Goal: Task Accomplishment & Management: Use online tool/utility

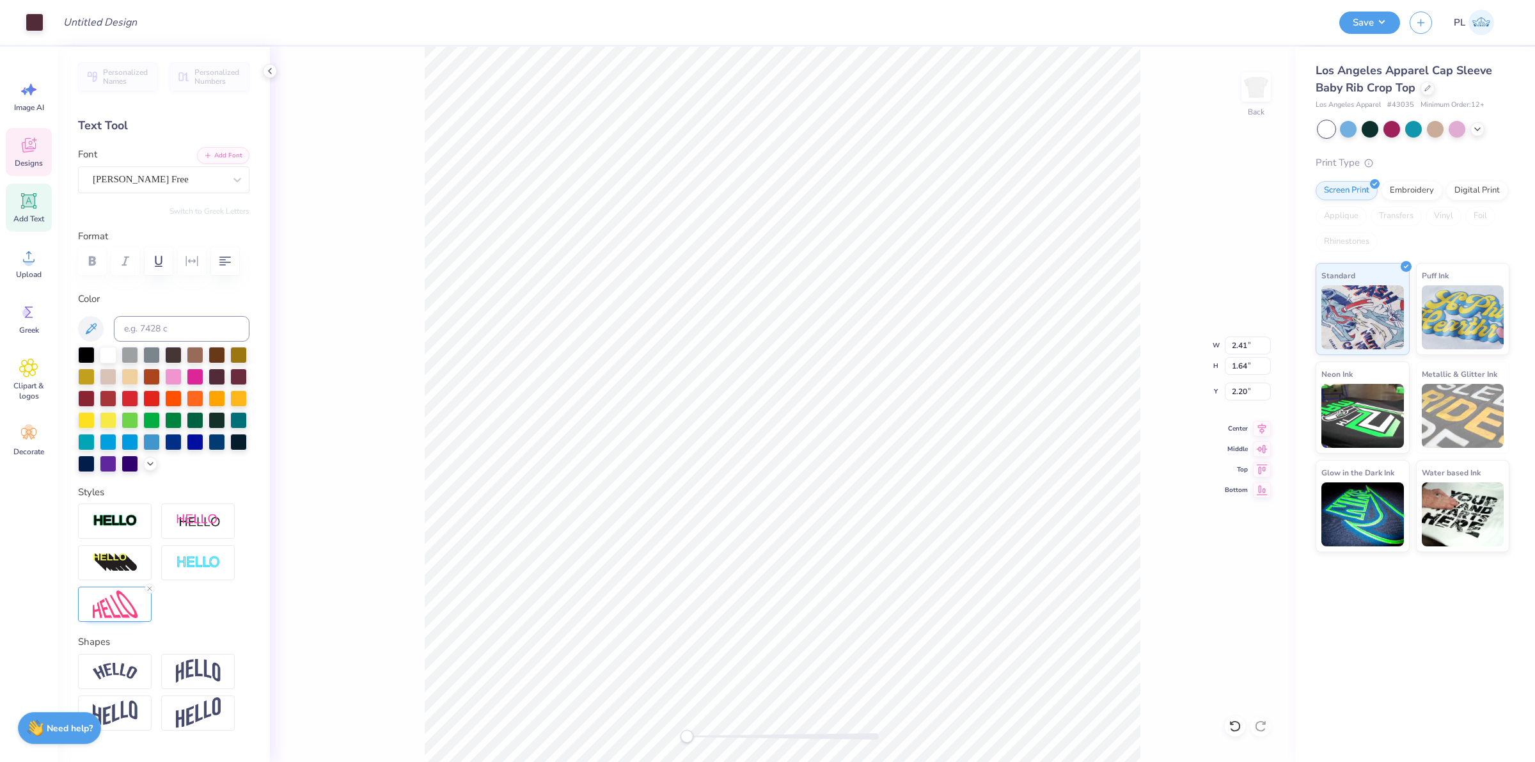
type input "2.41"
type input "1.64"
type input "2.20"
click at [122, 182] on div "[PERSON_NAME] Free" at bounding box center [158, 179] width 134 height 20
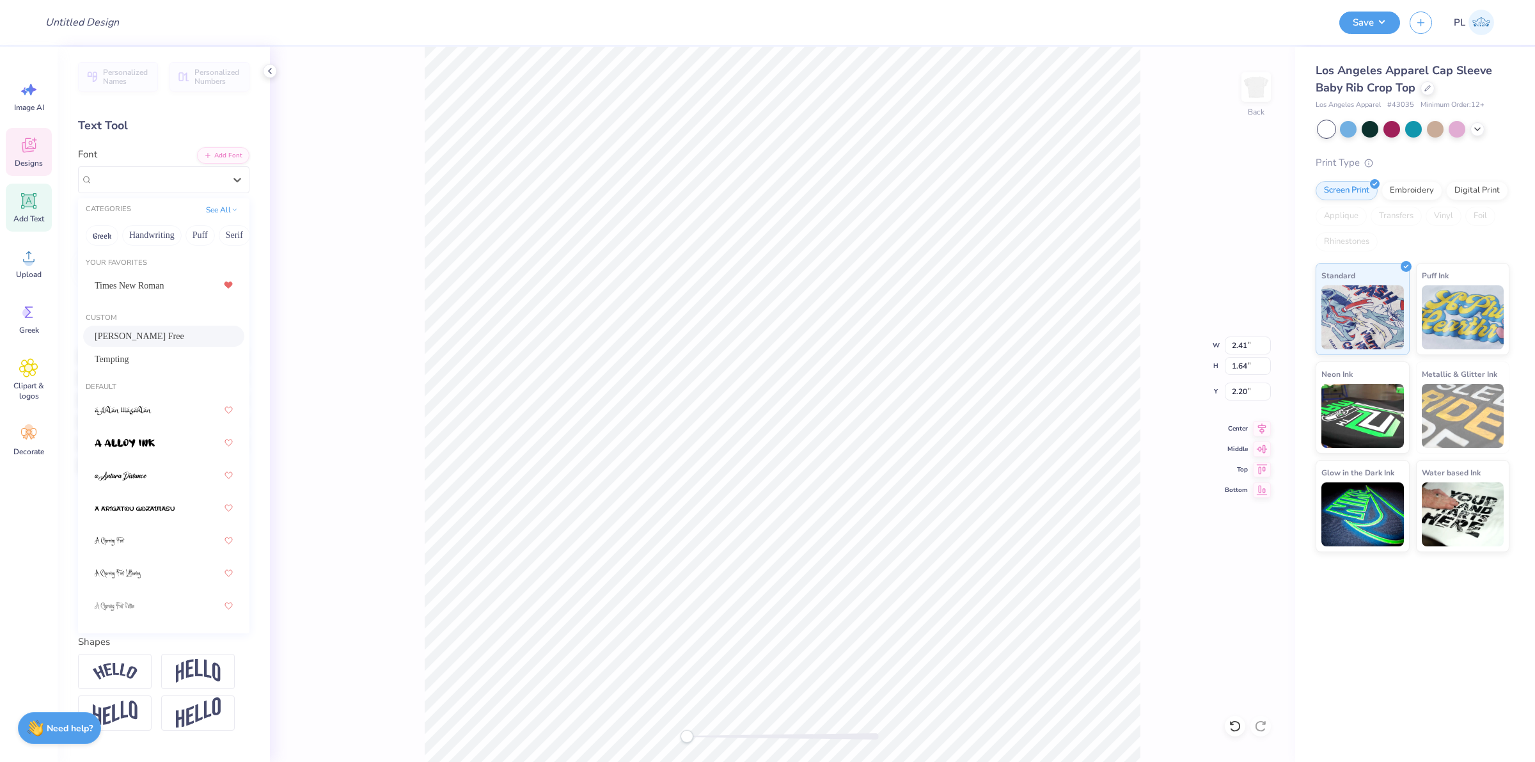
click at [182, 337] on div "[PERSON_NAME] Free" at bounding box center [164, 335] width 138 height 13
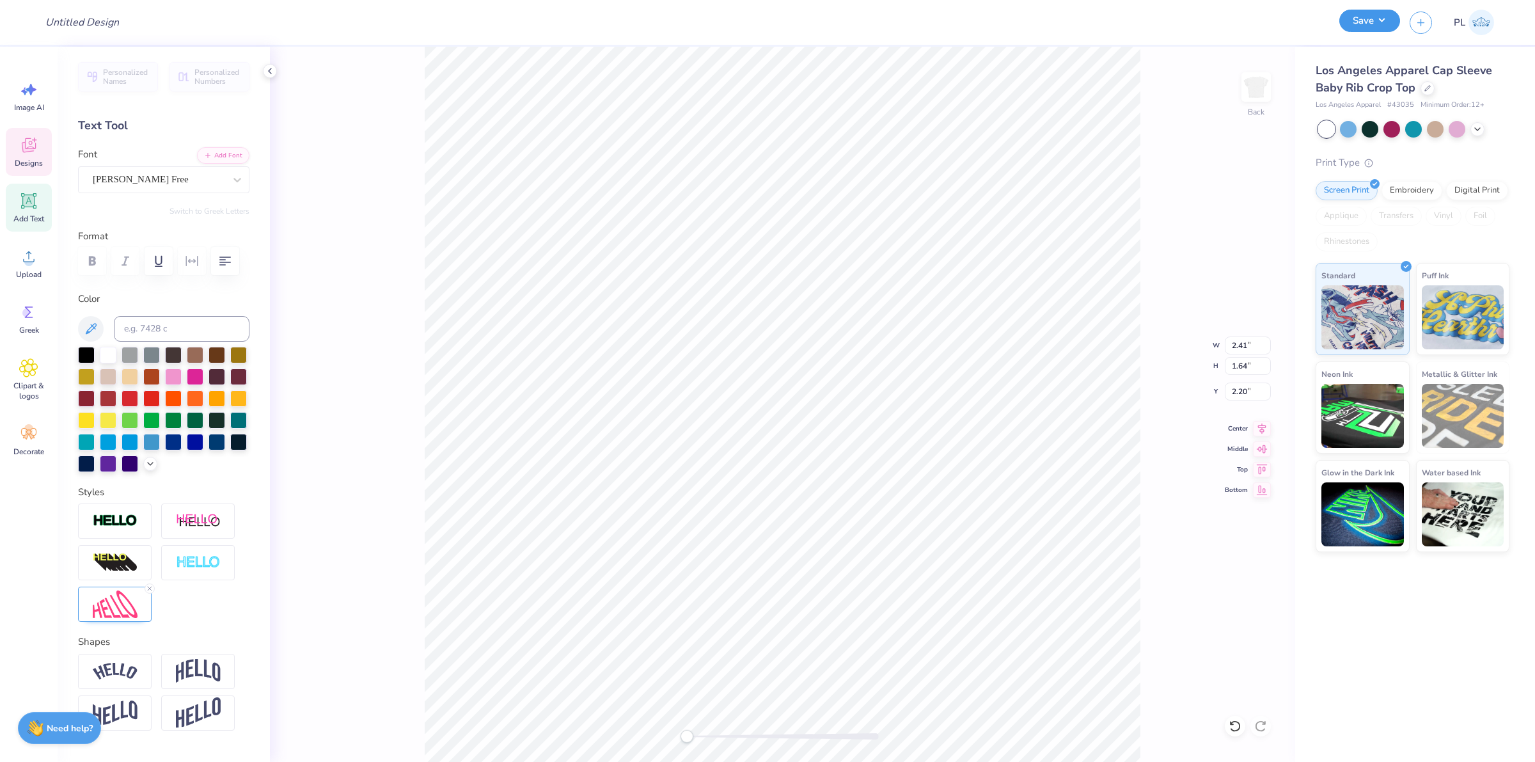
click at [1384, 24] on button "Save" at bounding box center [1369, 21] width 61 height 22
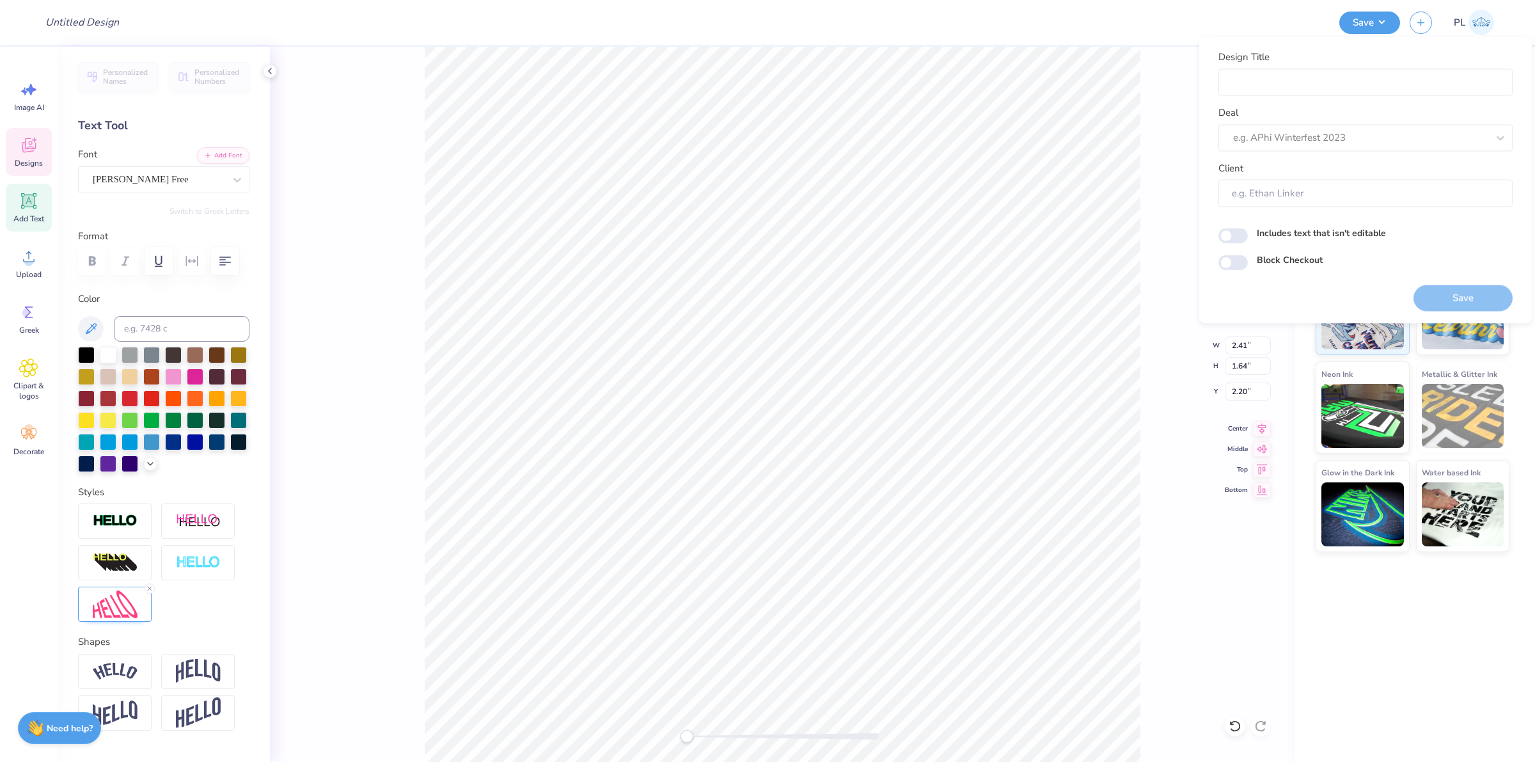
click at [1198, 627] on div "Back W 2.41 2.41 " H 1.64 1.64 " Y 2.20 2.20 " Center Middle Top Bottom" at bounding box center [782, 404] width 1025 height 715
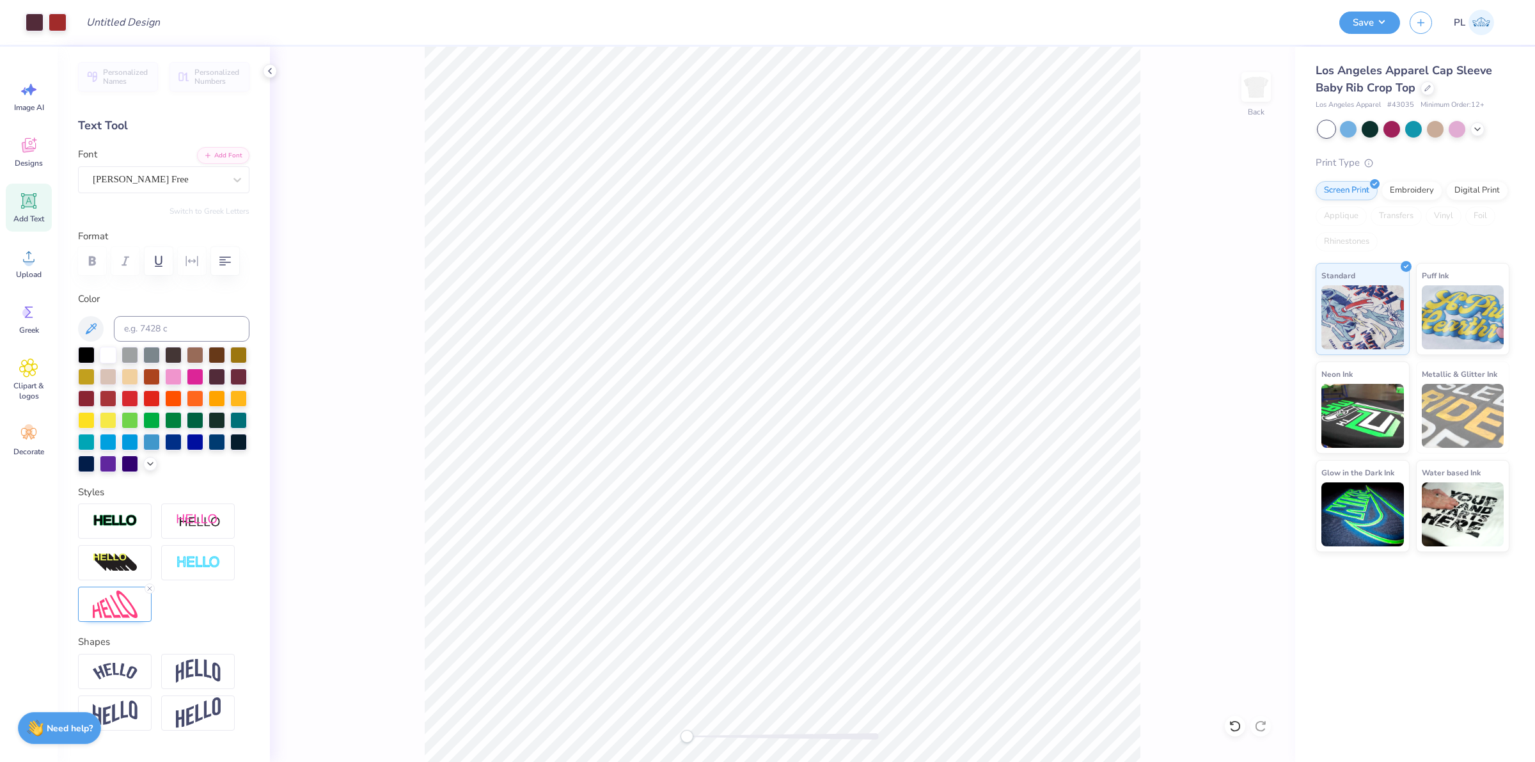
click at [1169, 608] on div "Back" at bounding box center [782, 404] width 1025 height 715
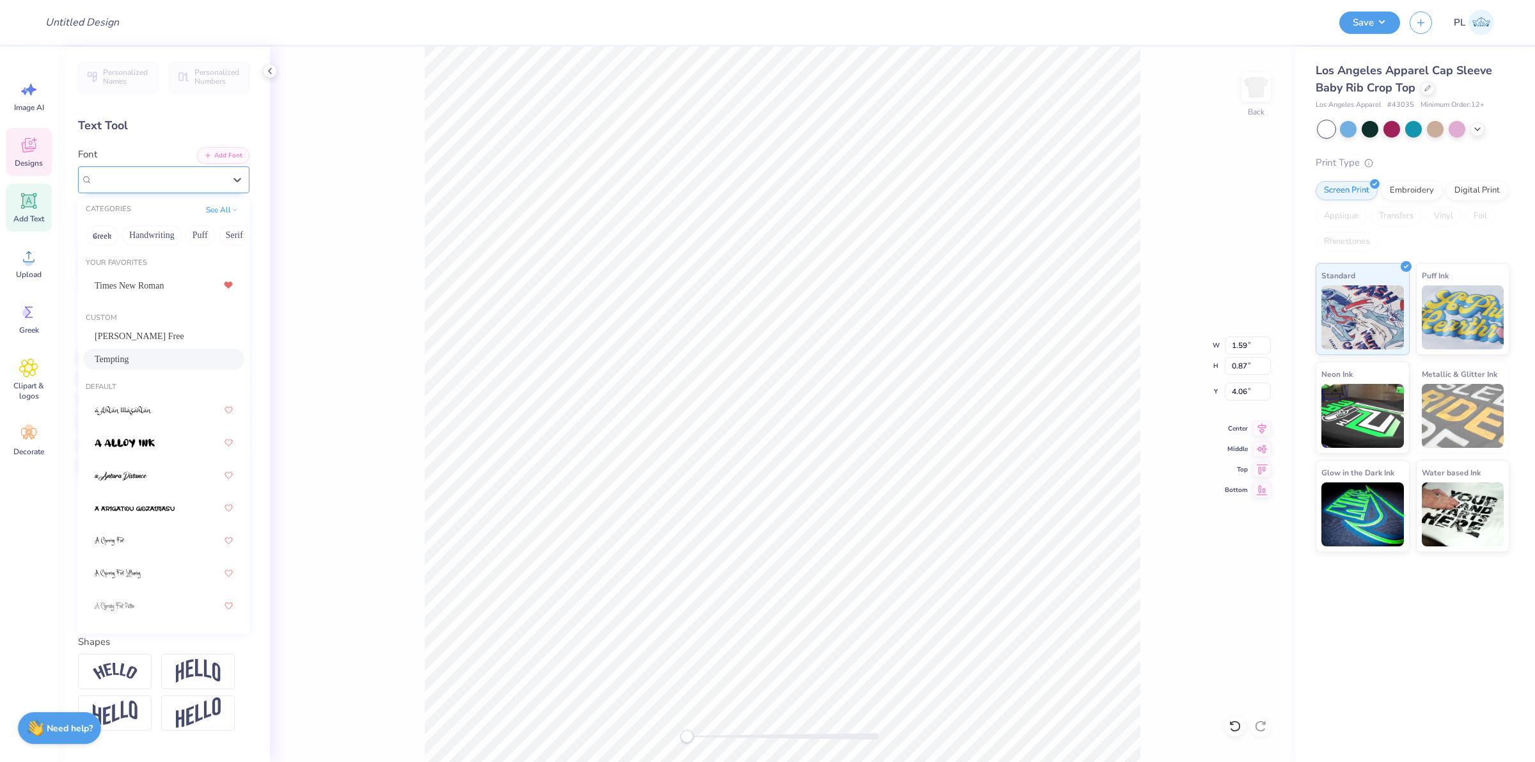
click at [120, 184] on div "Tempting" at bounding box center [158, 179] width 134 height 20
click at [157, 336] on div "[PERSON_NAME] Free" at bounding box center [164, 335] width 138 height 13
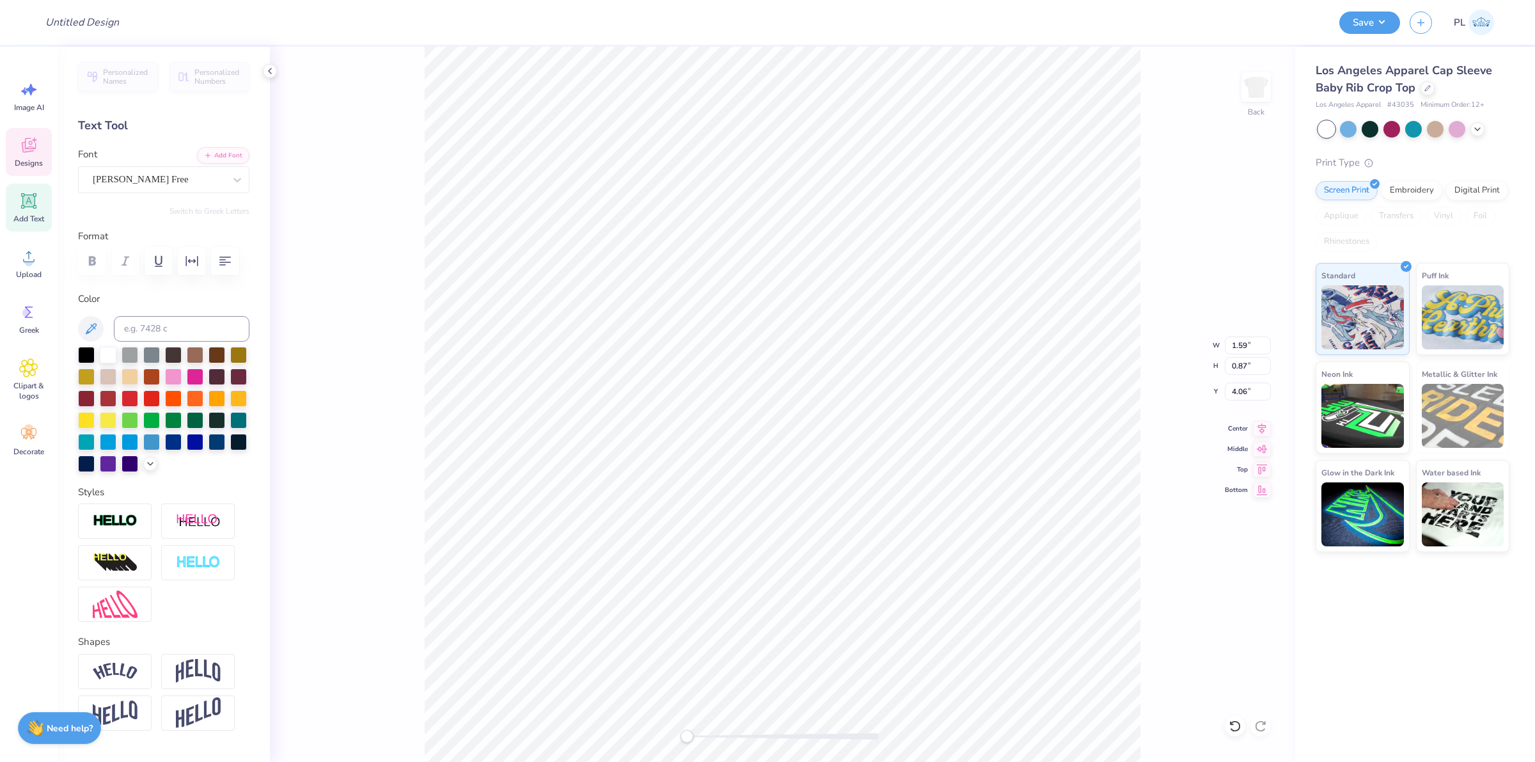
type input "2.07"
type input "1.26"
type input "2.45"
type input "2.02"
type input "0.84"
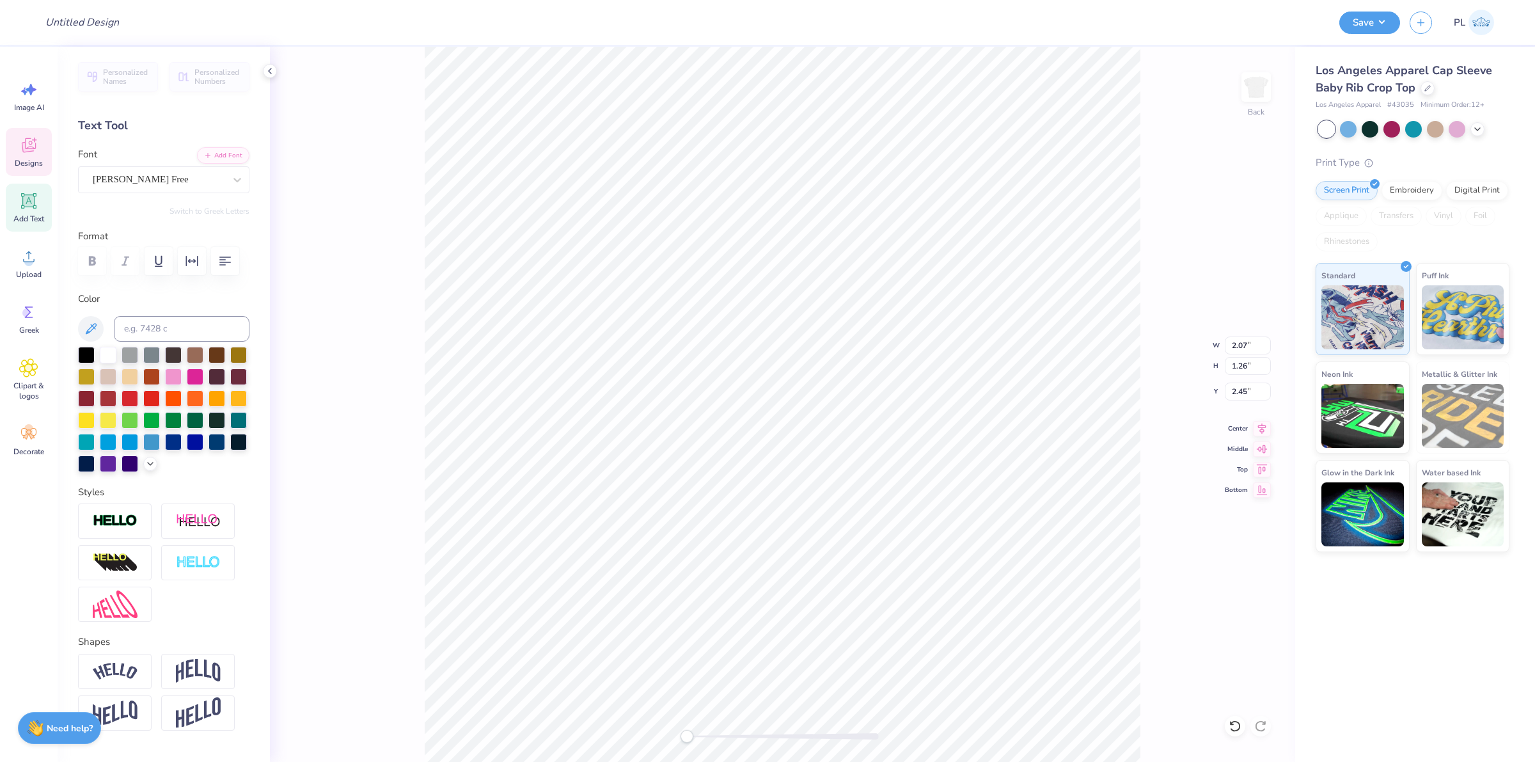
type input "4.08"
type input "1.84"
type input "1.58"
type input "3.93"
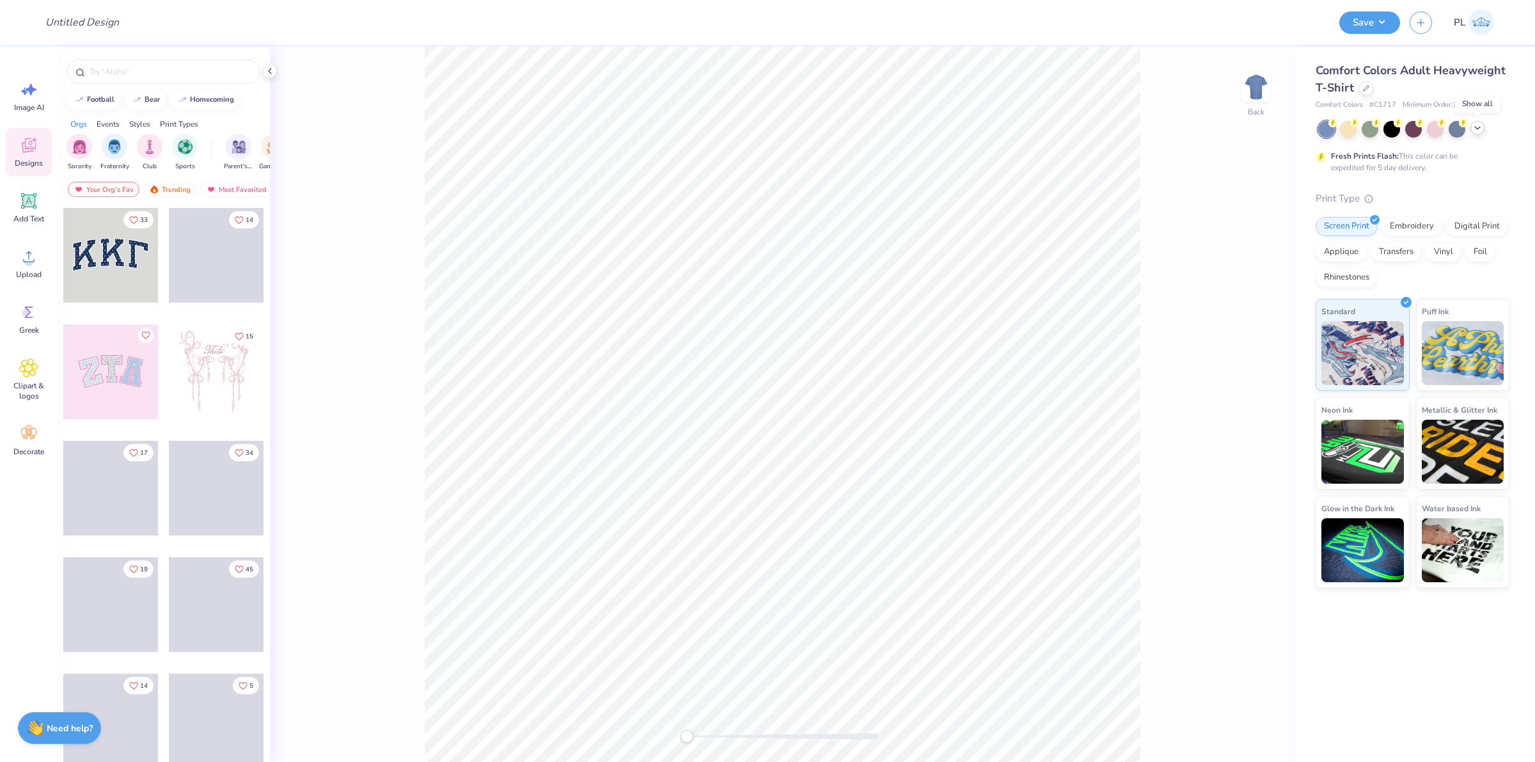
click at [1478, 129] on icon at bounding box center [1477, 128] width 10 height 10
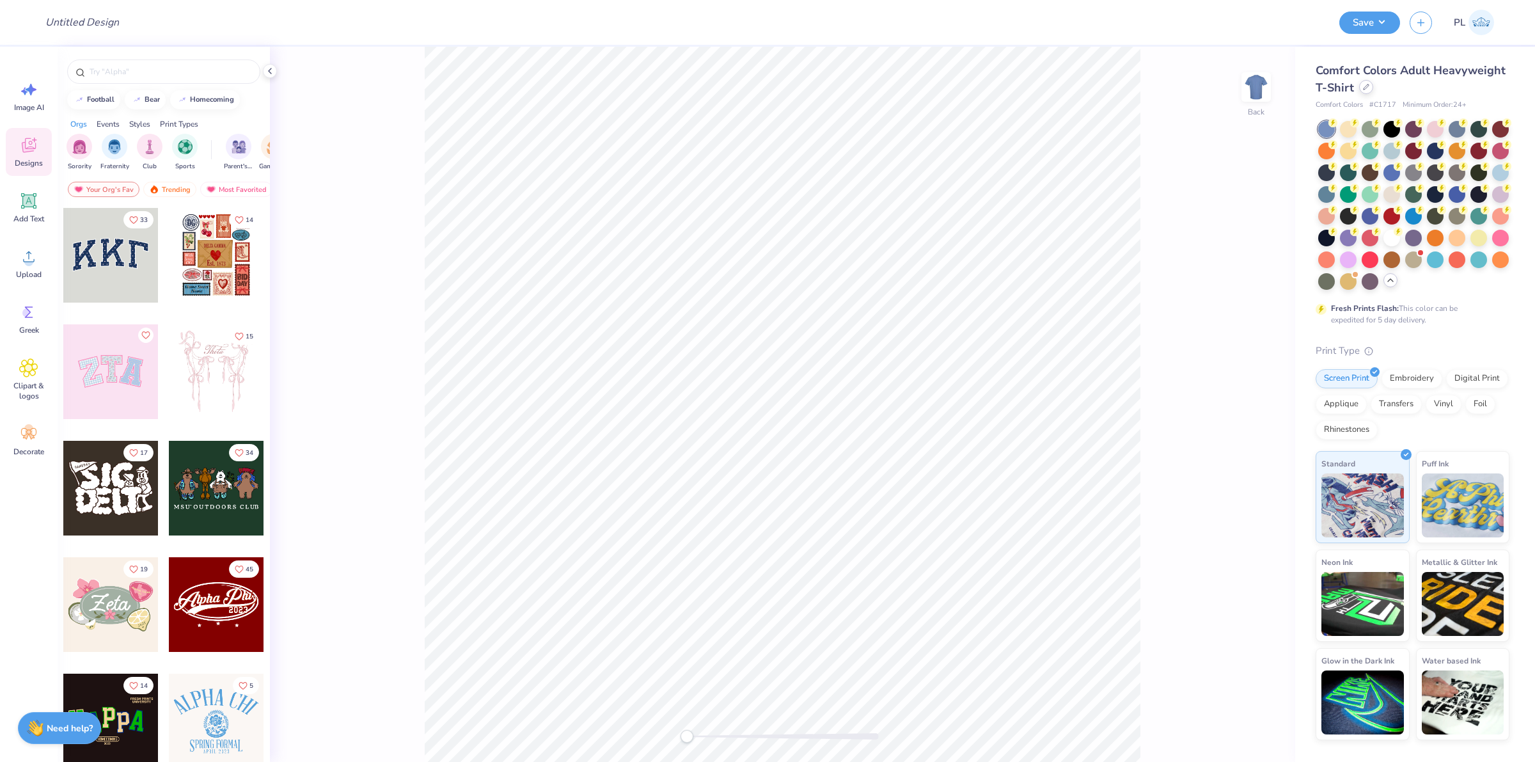
click at [1359, 85] on div at bounding box center [1366, 87] width 14 height 14
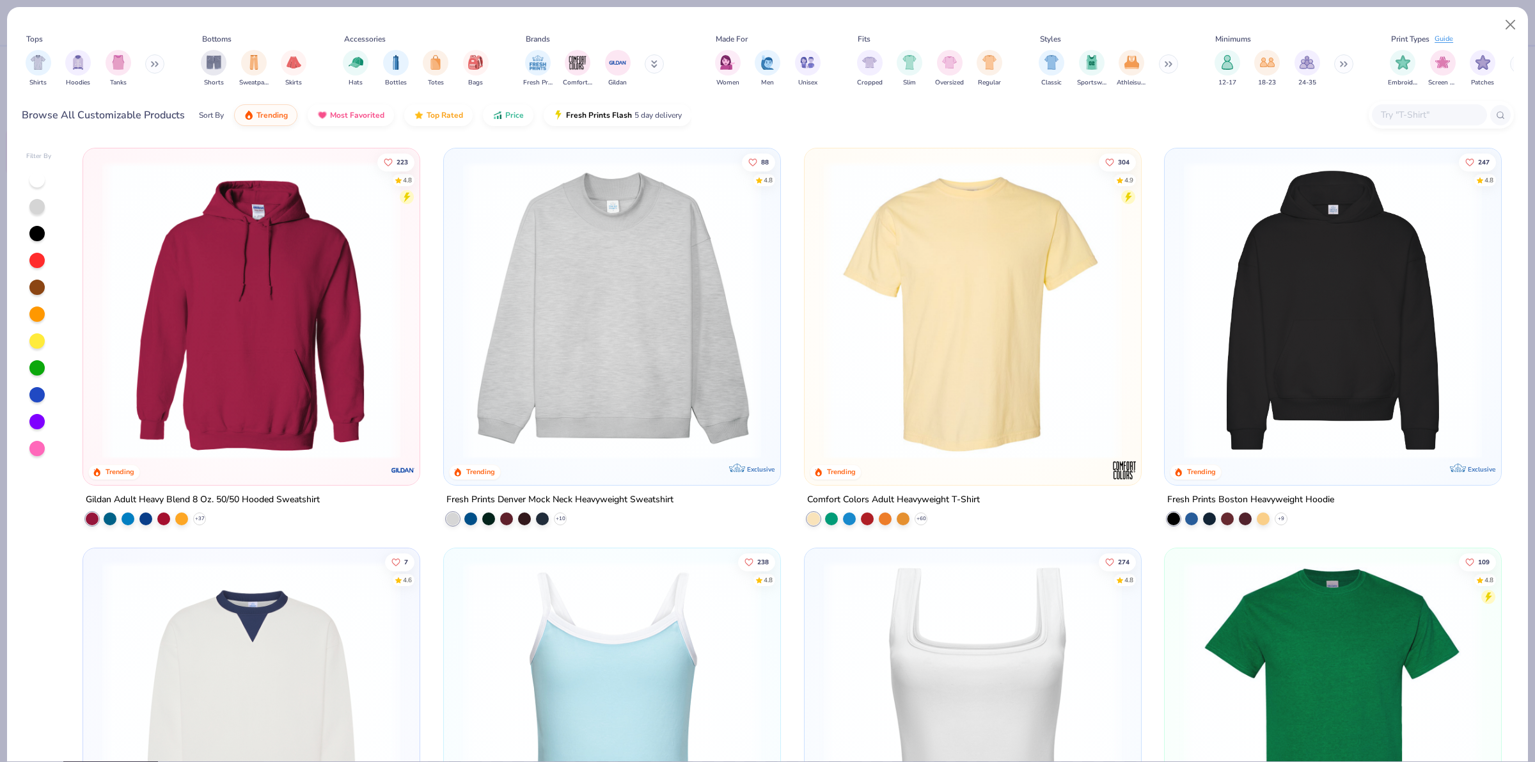
click at [851, 356] on img at bounding box center [972, 310] width 311 height 298
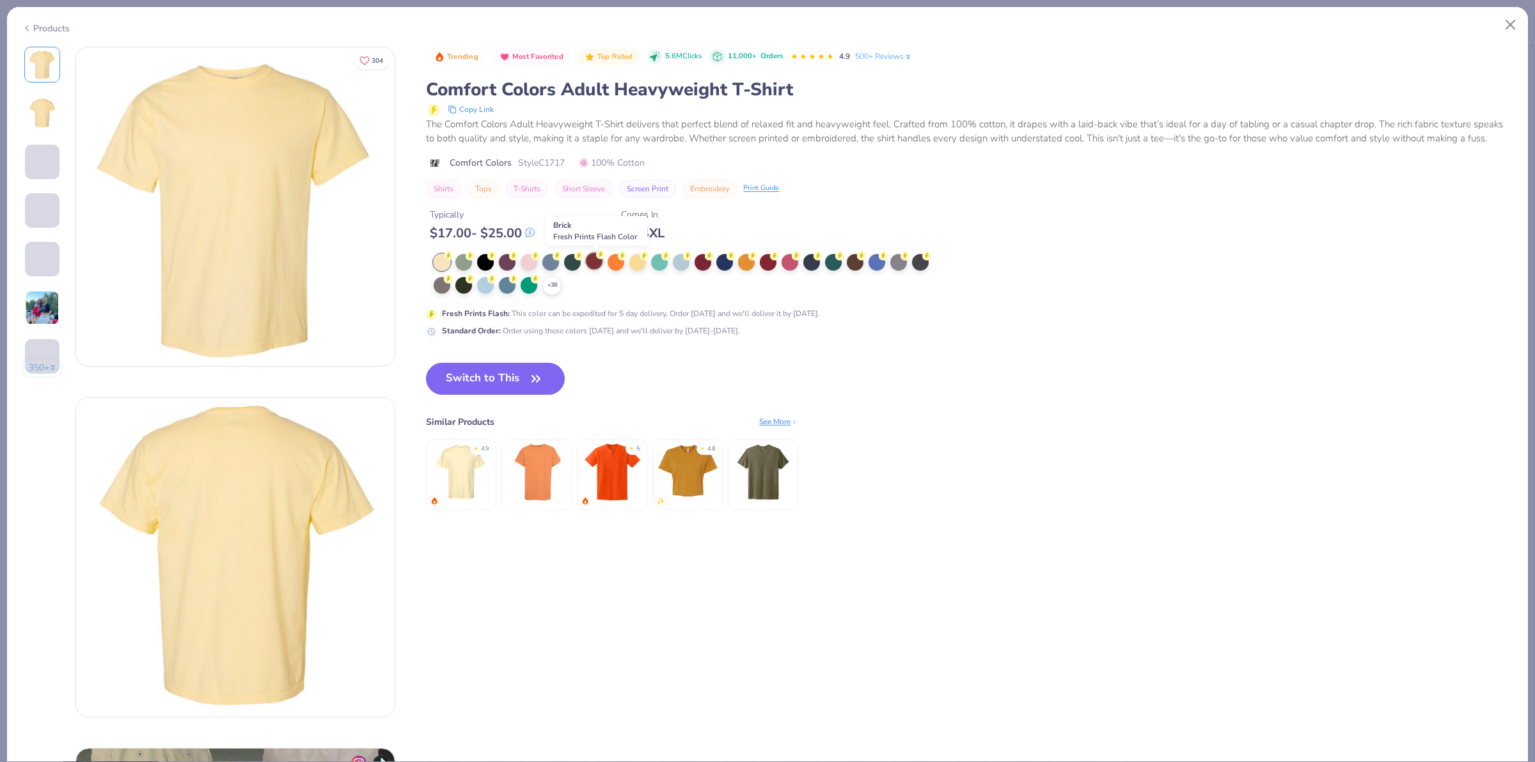
click at [590, 260] on div at bounding box center [594, 261] width 17 height 17
